Goal: Task Accomplishment & Management: Manage account settings

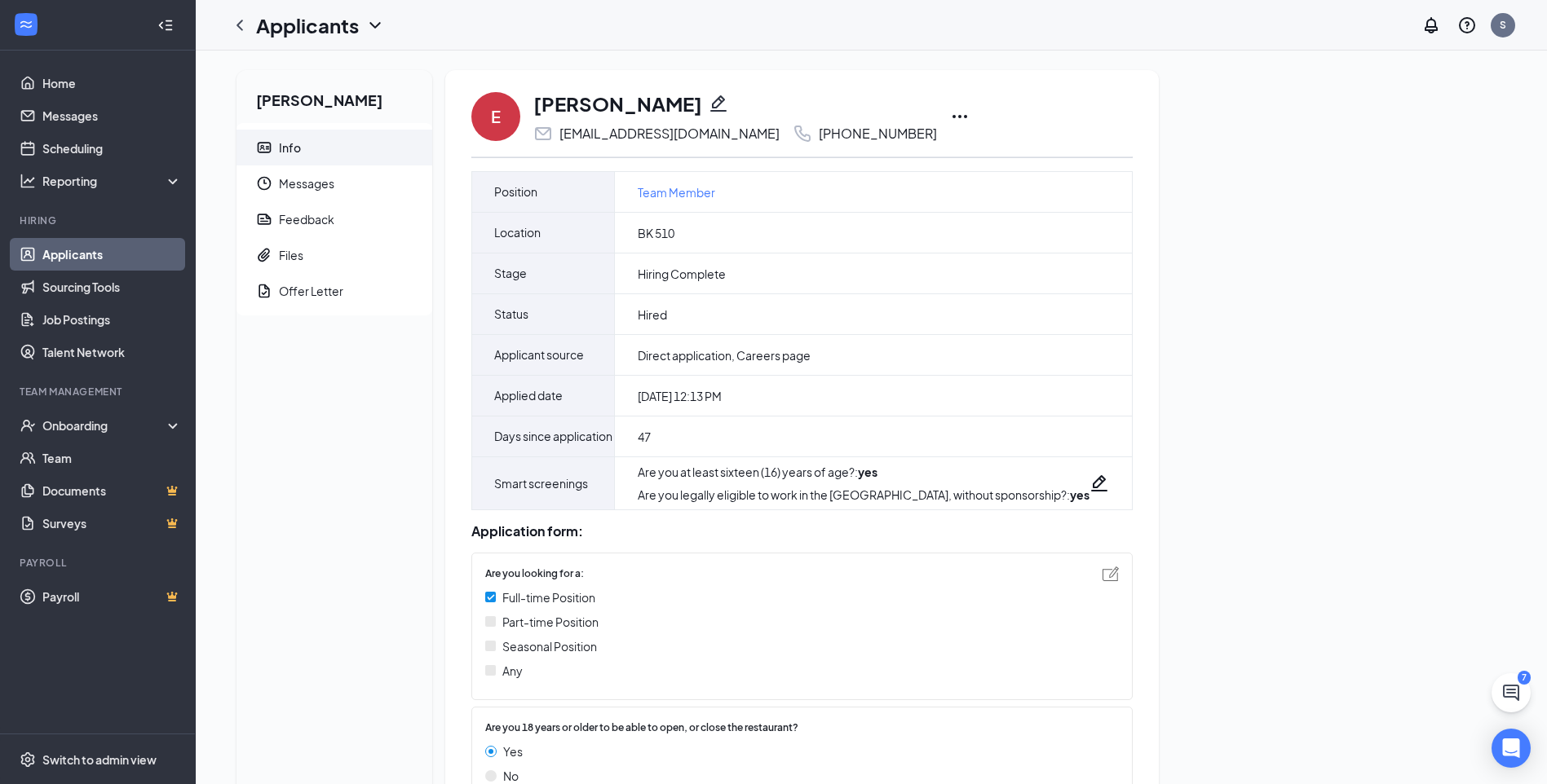
click at [488, 627] on img at bounding box center [490, 621] width 11 height 11
click at [496, 631] on div "Part-time Position" at bounding box center [794, 621] width 618 height 18
click at [1102, 581] on img at bounding box center [1110, 573] width 17 height 15
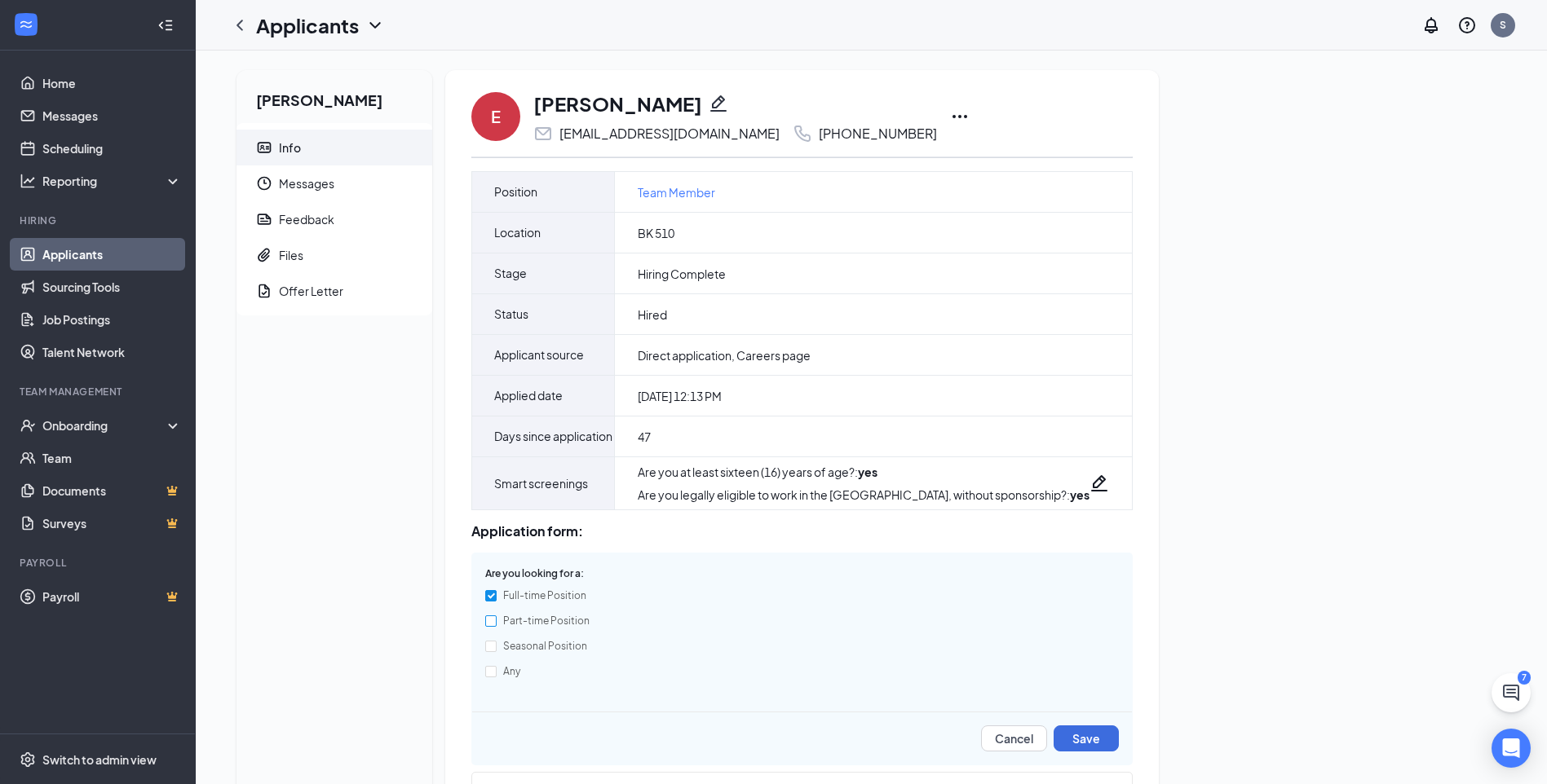
click at [491, 627] on input "Part-time Position" at bounding box center [491, 621] width 12 height 12
checkbox input "true"
click at [485, 602] on input "Full-time Position" at bounding box center [491, 596] width 12 height 12
checkbox input "false"
click at [655, 104] on h1 "[PERSON_NAME]" at bounding box center [618, 103] width 169 height 27
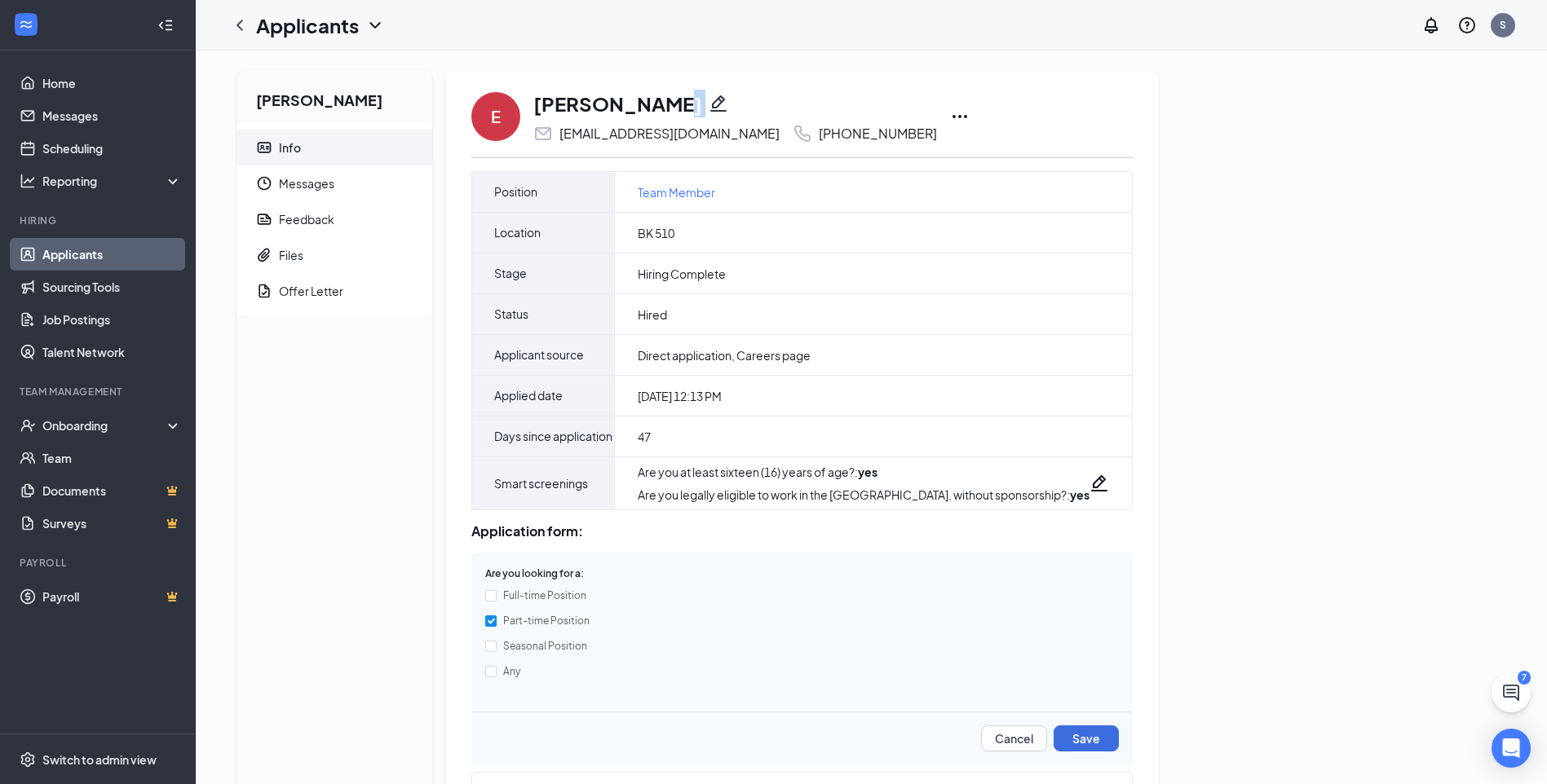
click at [655, 104] on h1 "[PERSON_NAME]" at bounding box center [618, 103] width 169 height 27
click at [357, 515] on div "[PERSON_NAME] Info Messages Feedback Files Offer Letter" at bounding box center [334, 625] width 196 height 1110
click at [1364, 515] on div "[PERSON_NAME] Info Messages Feedback Files Offer Letter E [PERSON_NAME] [EMAIL_…" at bounding box center [872, 632] width 1296 height 1123
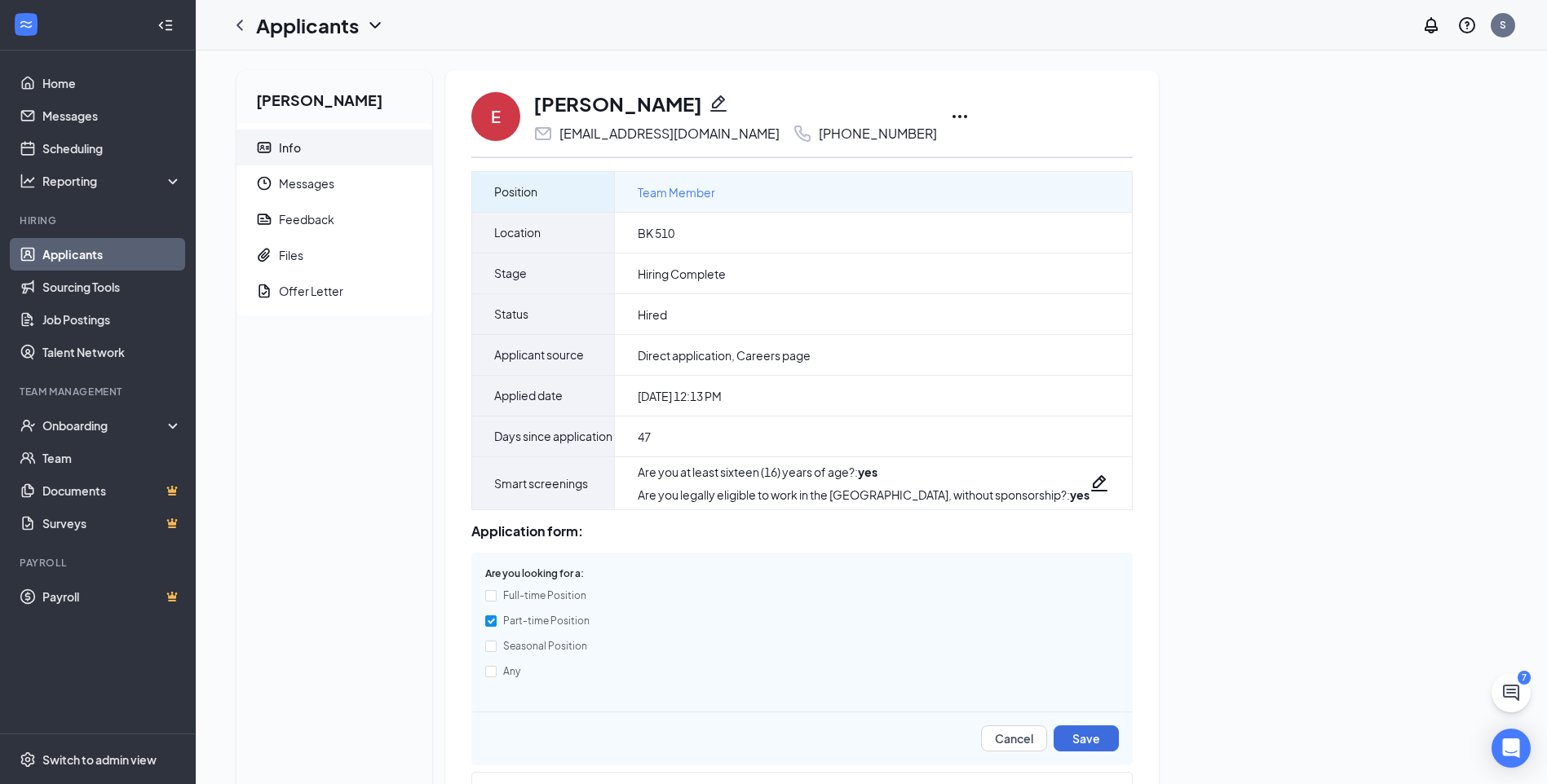
click at [667, 190] on span "Team Member" at bounding box center [675, 192] width 77 height 18
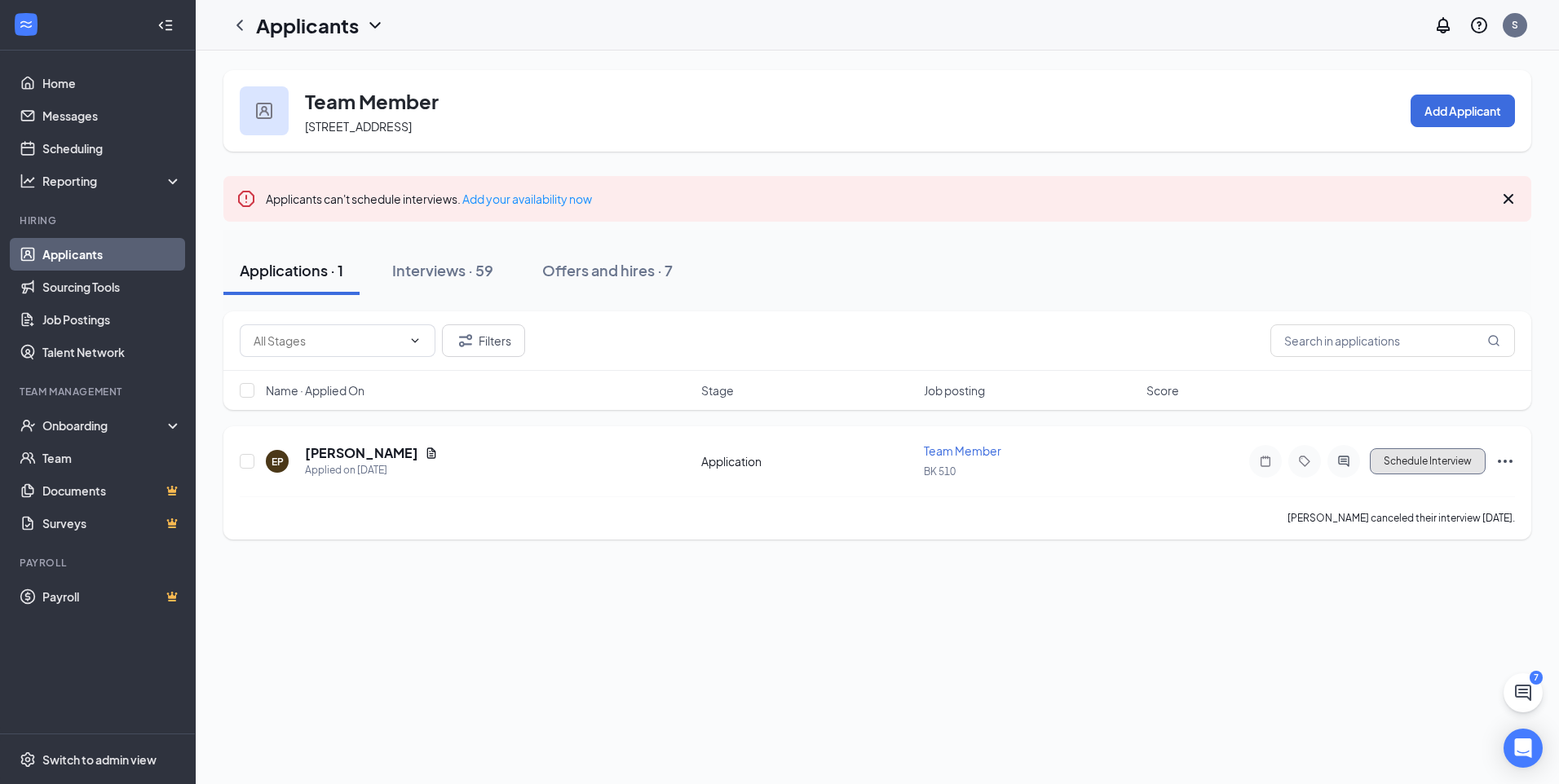
click at [1428, 459] on button "Schedule Interview" at bounding box center [1428, 461] width 116 height 26
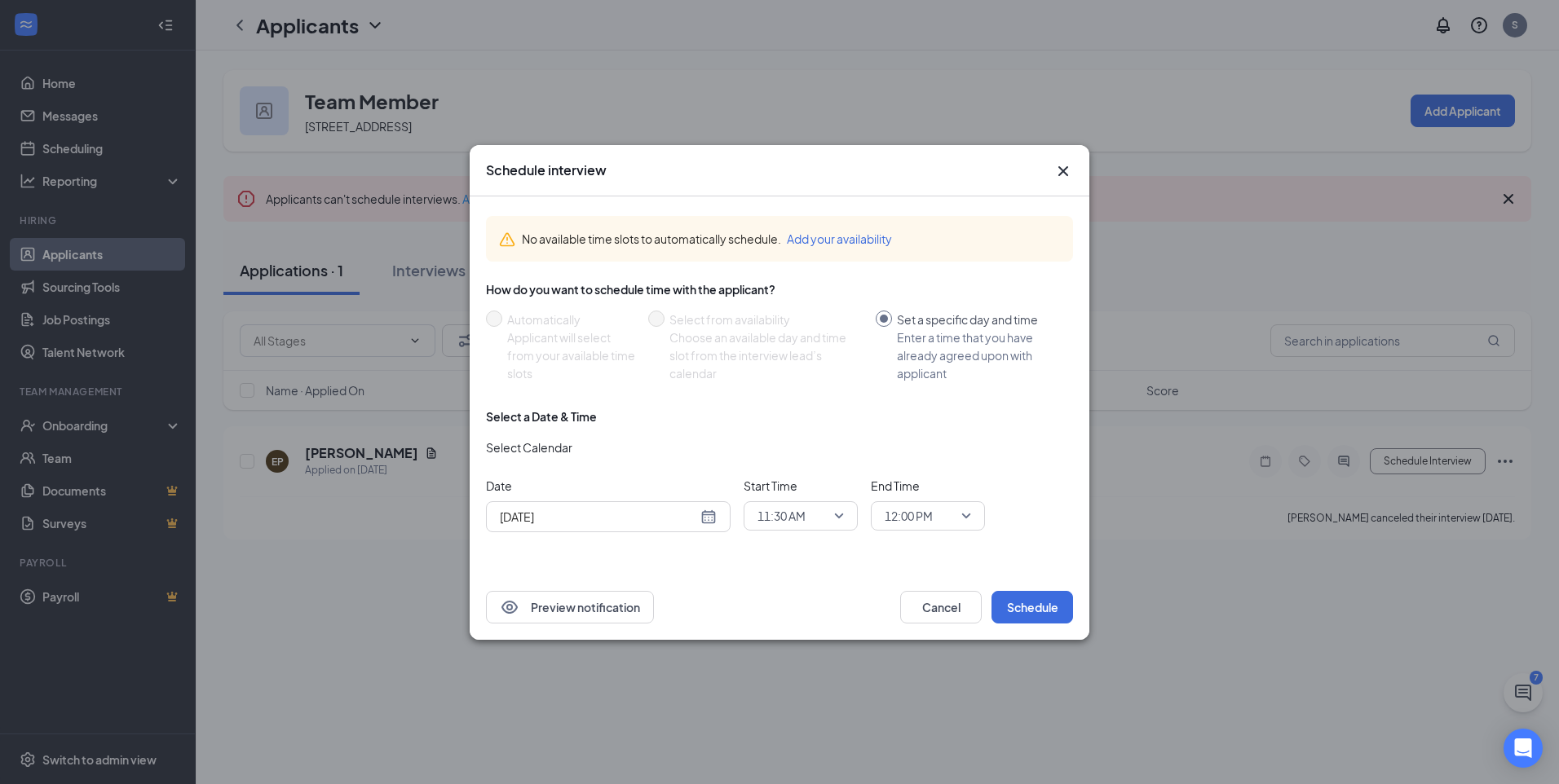
click at [707, 514] on div "[DATE]" at bounding box center [608, 516] width 217 height 18
type input "[DATE]"
click at [627, 453] on div "28" at bounding box center [628, 454] width 20 height 20
click at [840, 520] on span "11:30 AM" at bounding box center [801, 515] width 86 height 24
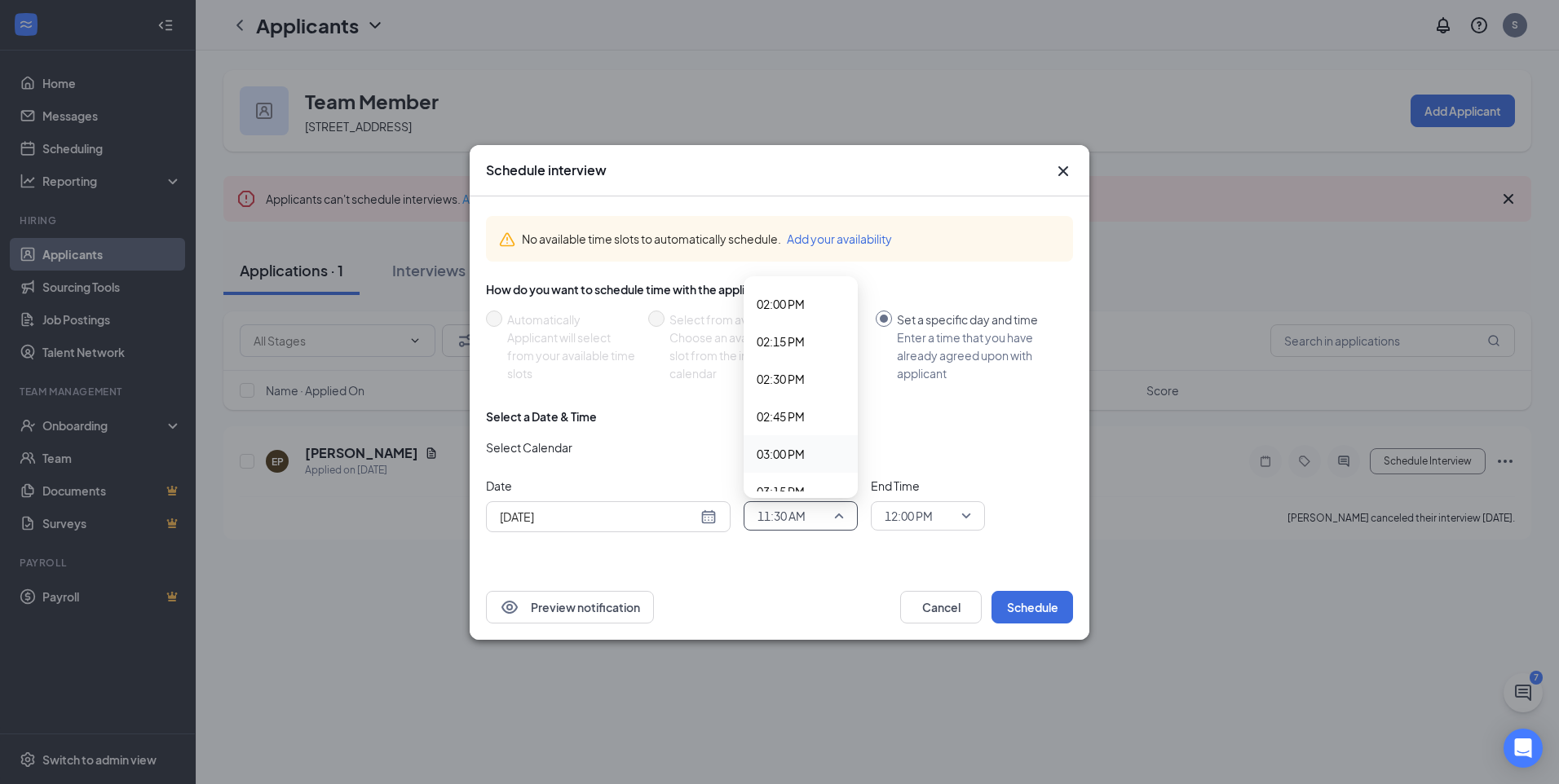
click at [790, 449] on span "03:00 PM" at bounding box center [780, 454] width 48 height 18
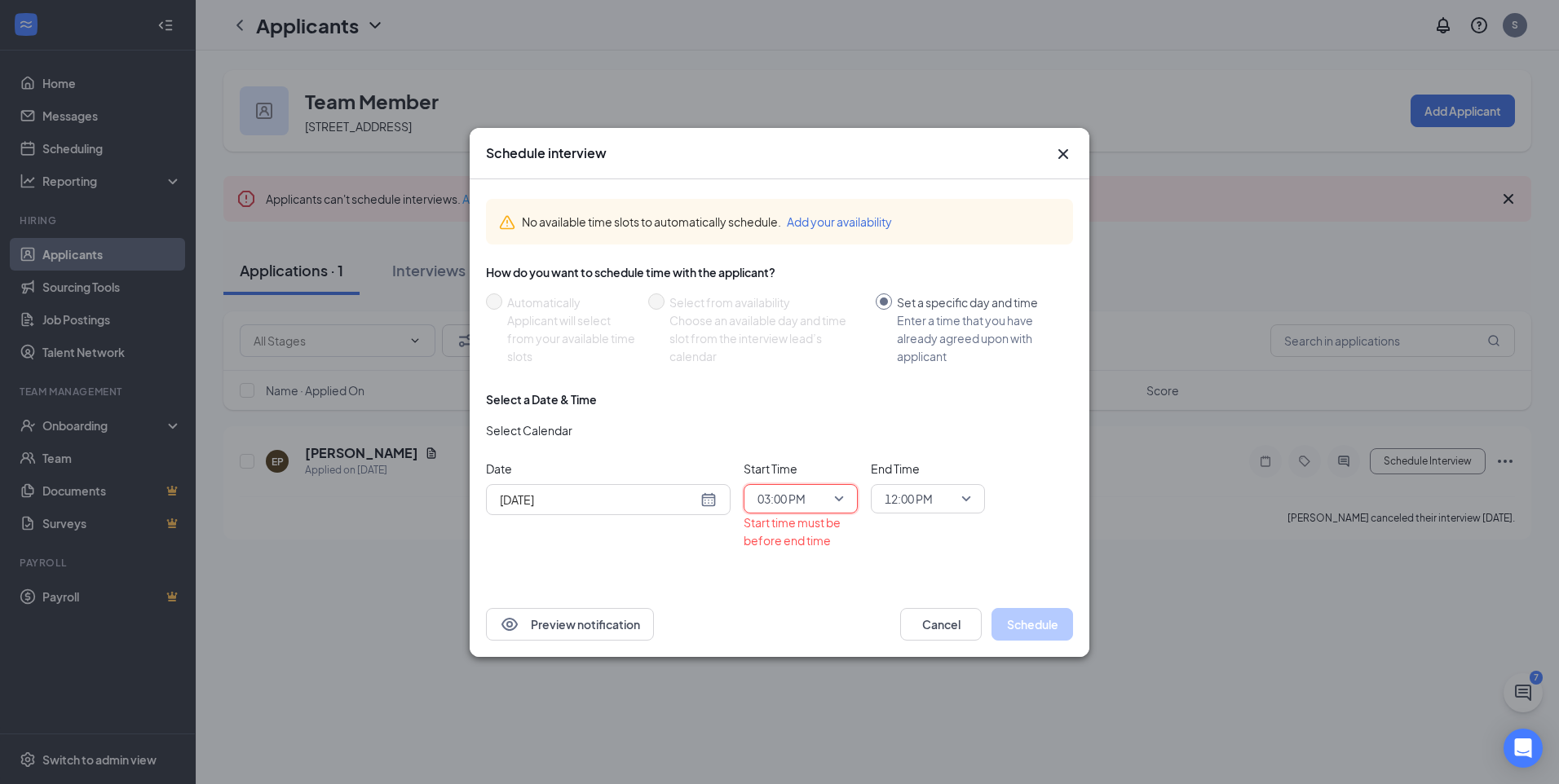
click at [968, 501] on span "12:00 PM" at bounding box center [928, 499] width 86 height 24
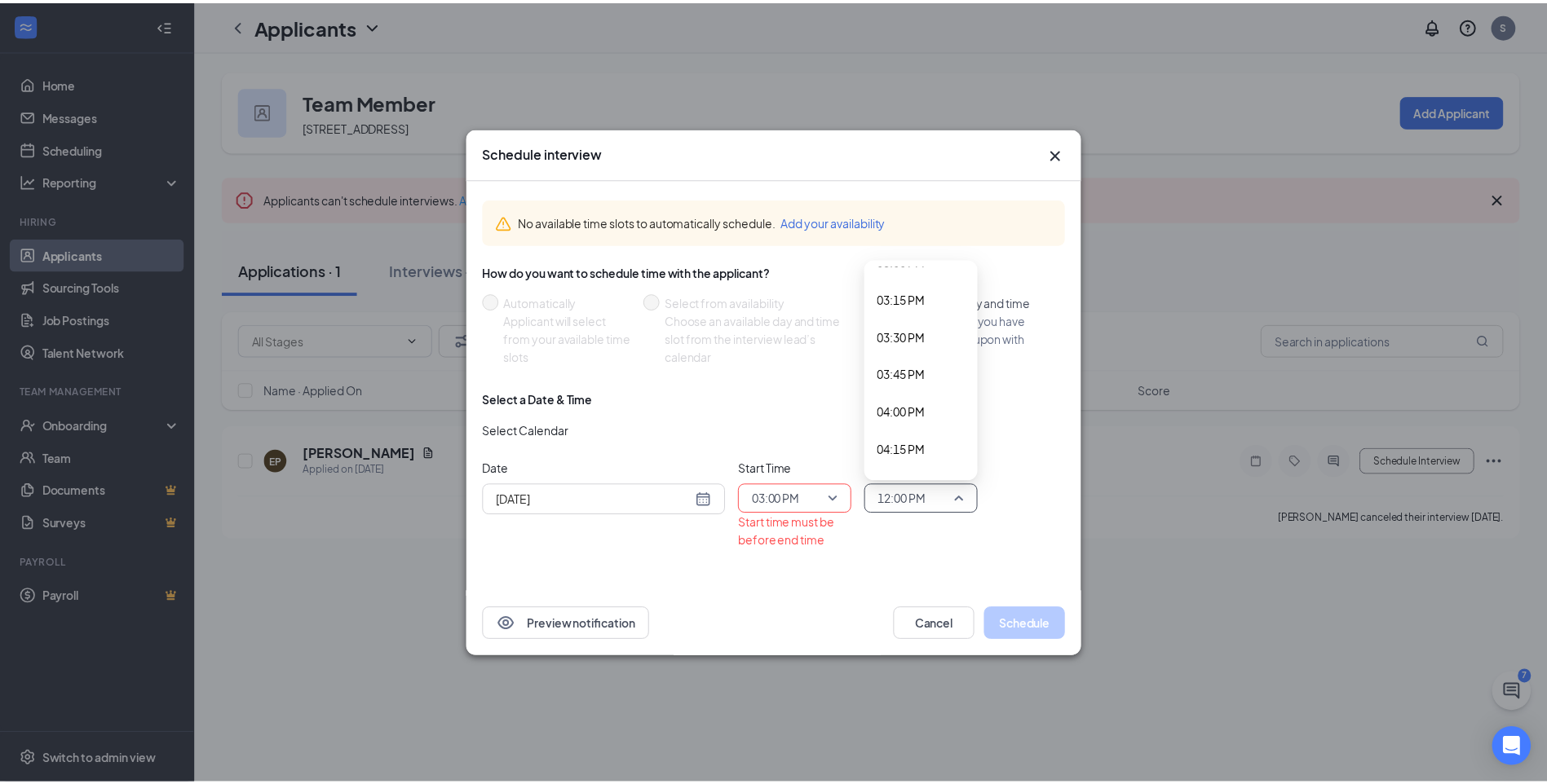
scroll to position [2282, 0]
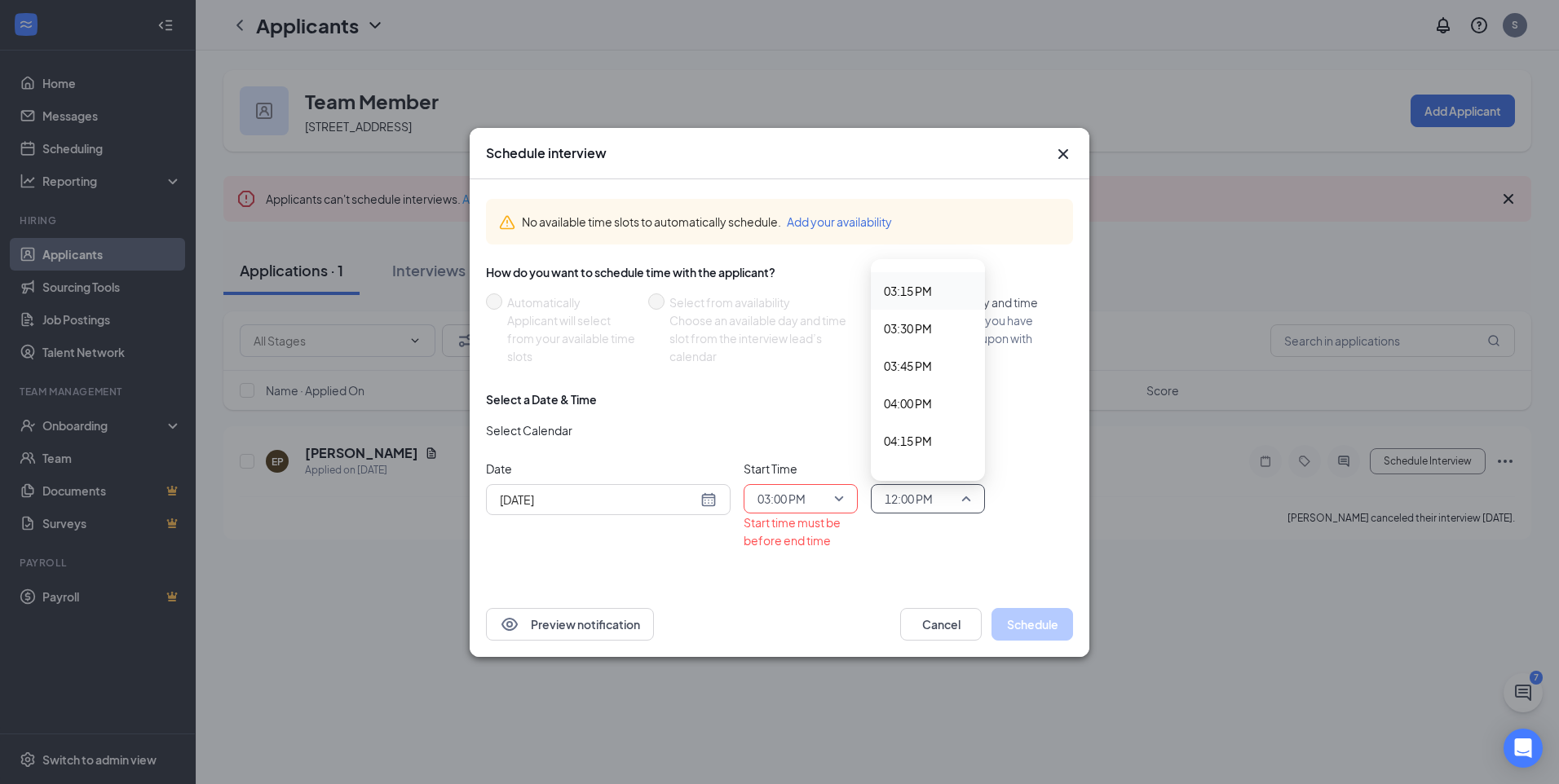
click at [901, 296] on span "03:15 PM" at bounding box center [908, 291] width 48 height 18
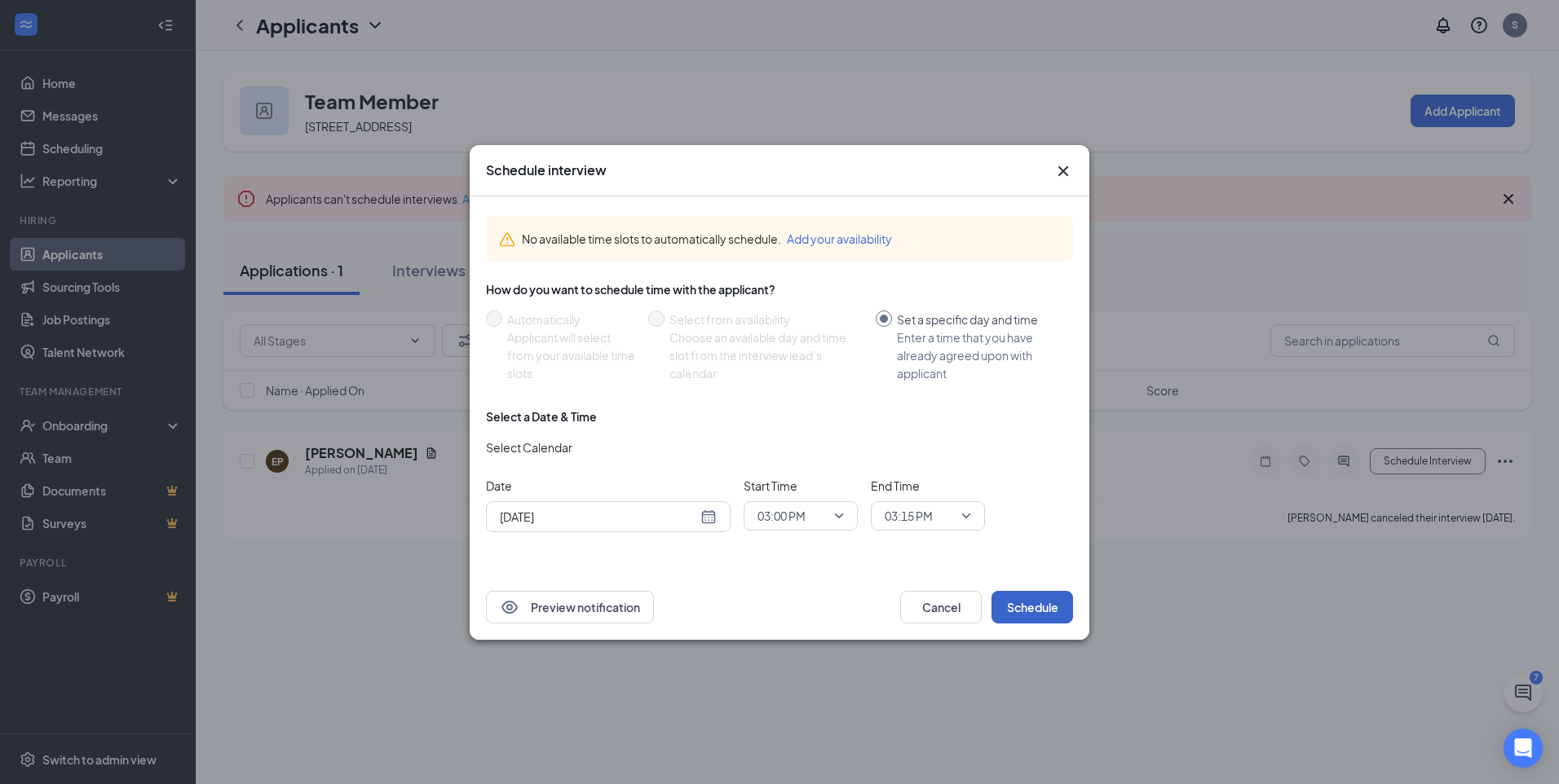
click at [1031, 612] on button "Schedule" at bounding box center [1031, 607] width 81 height 32
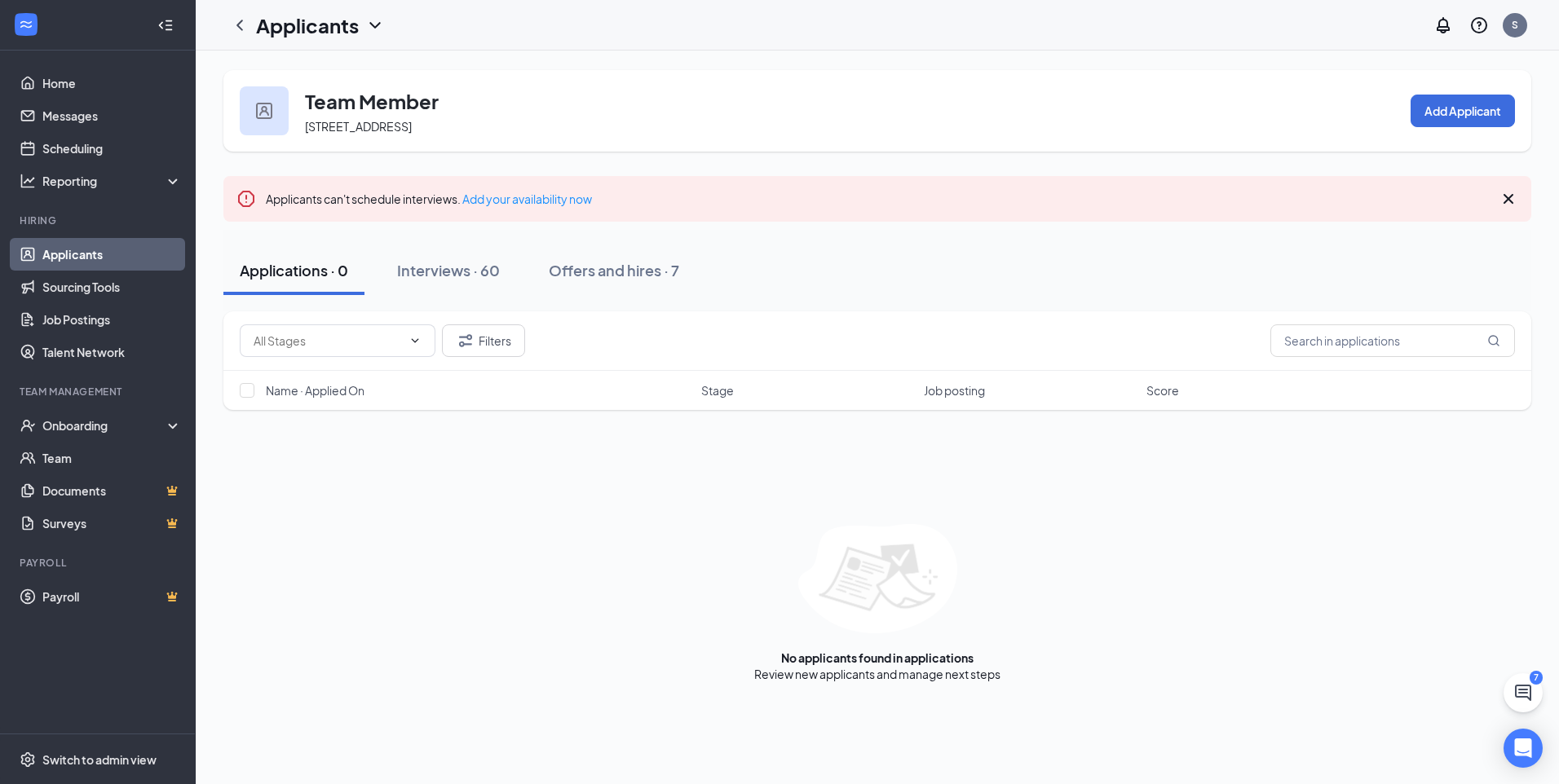
click at [84, 247] on link "Applicants" at bounding box center [112, 254] width 139 height 32
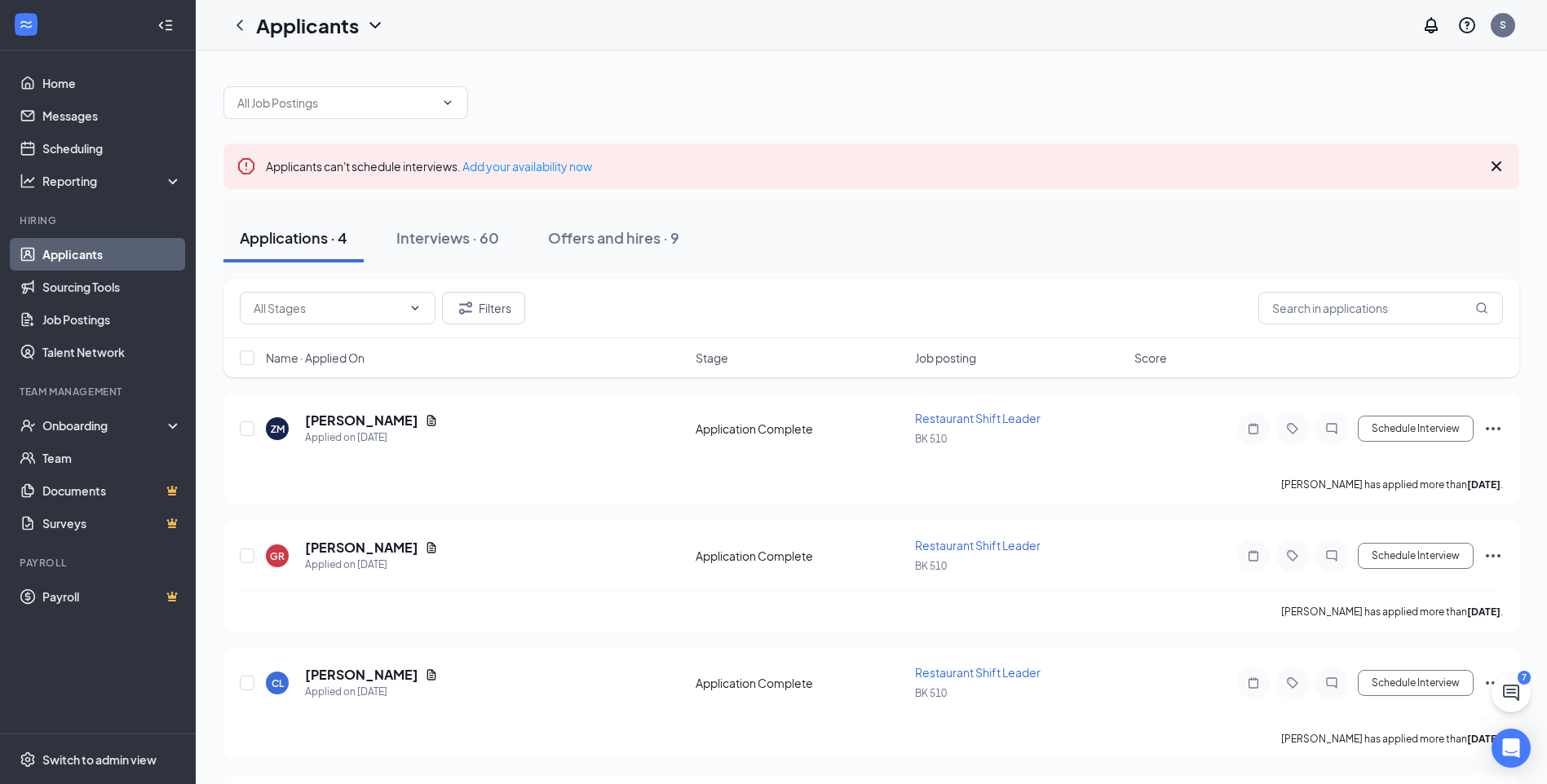
click at [299, 253] on button "Applications · 4" at bounding box center [293, 238] width 140 height 49
click at [598, 246] on div "Offers and hires · 9" at bounding box center [614, 237] width 131 height 21
